Goal: Information Seeking & Learning: Learn about a topic

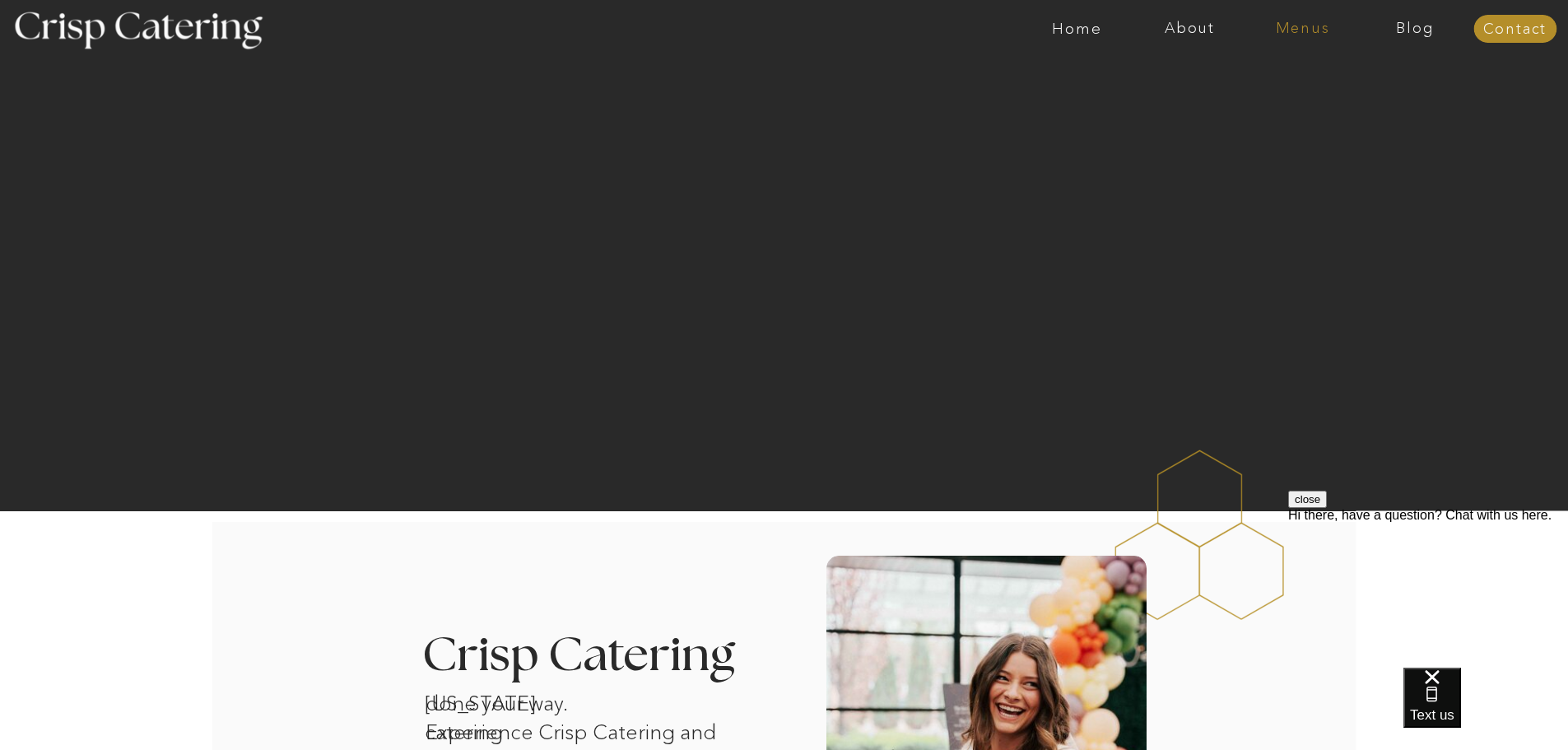
click at [1308, 36] on nav "Menus" at bounding box center [1302, 28] width 113 height 16
click at [1278, 94] on nav "Winter (Sep-Feb)" at bounding box center [1301, 96] width 135 height 15
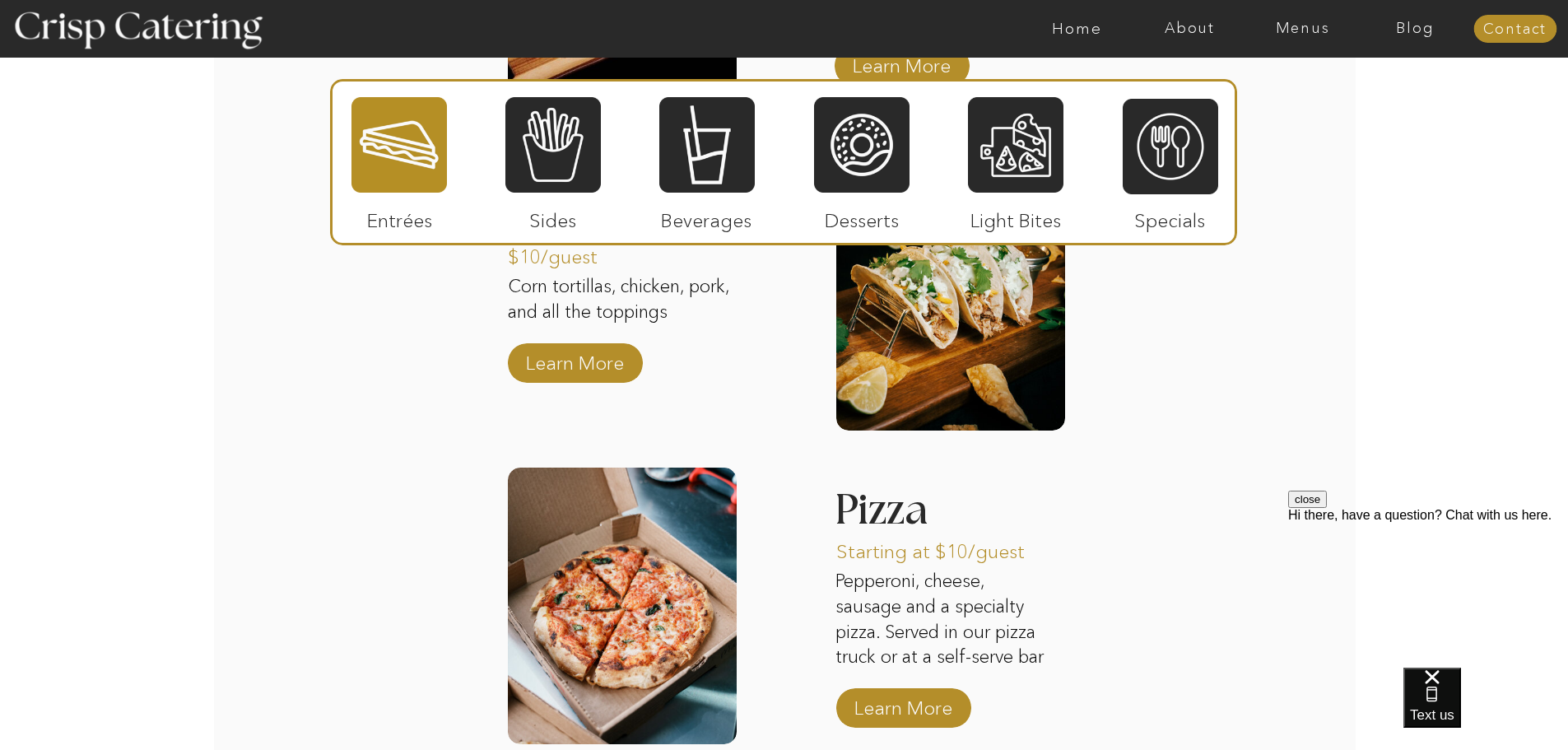
scroll to position [2424, 0]
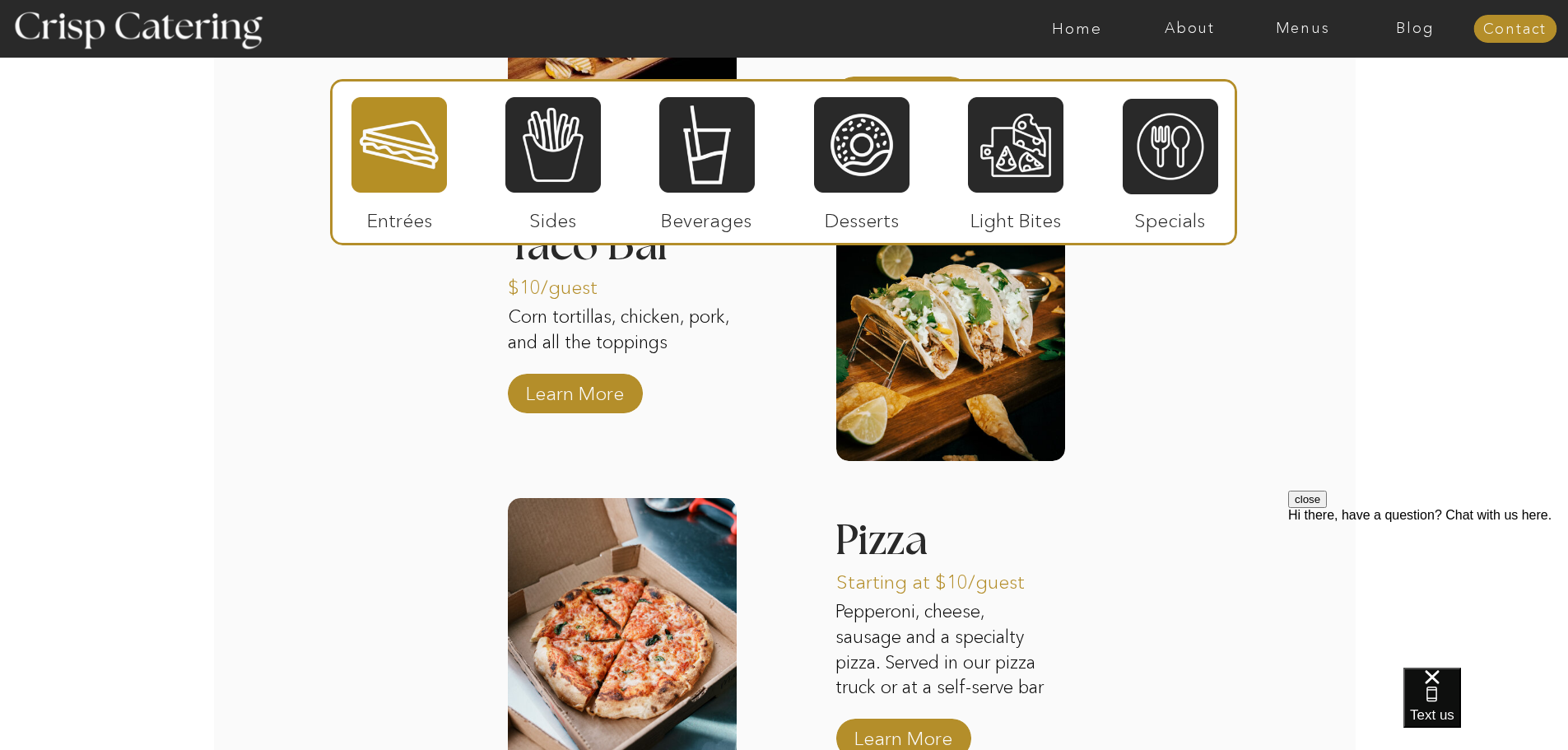
click at [397, 154] on div at bounding box center [399, 145] width 95 height 98
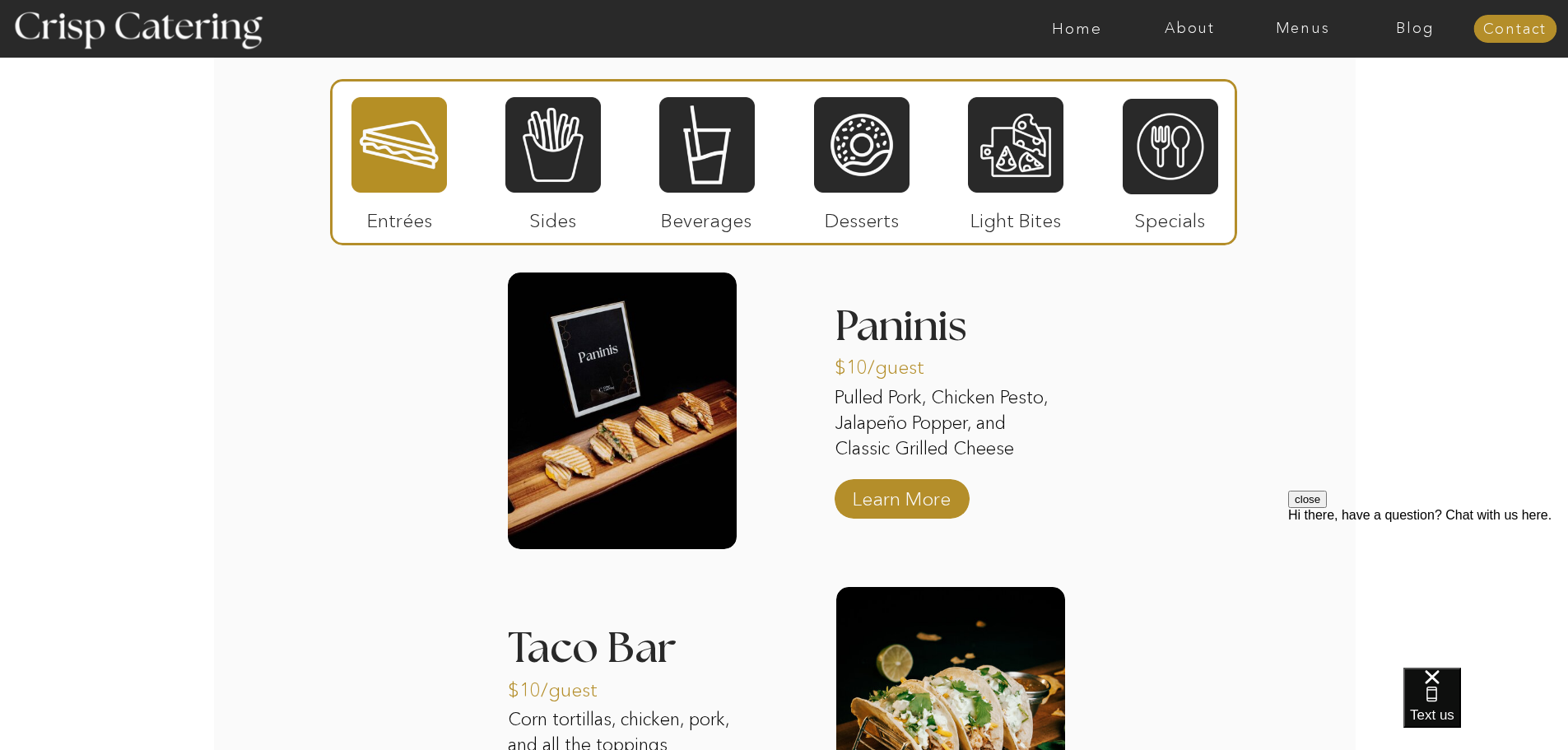
scroll to position [2011, 0]
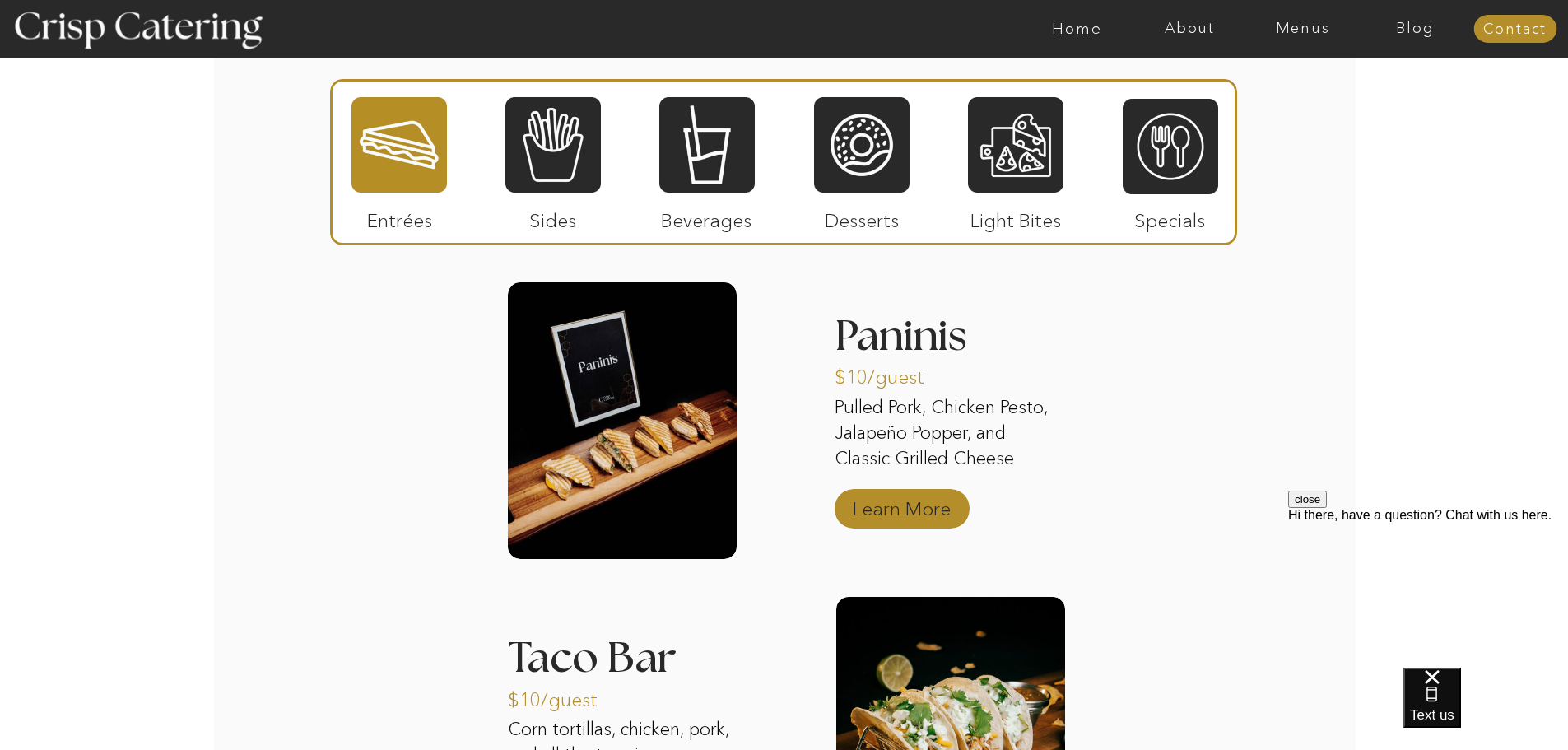
click at [931, 507] on p "Learn More" at bounding box center [902, 505] width 110 height 48
